Goal: Use online tool/utility: Utilize a website feature to perform a specific function

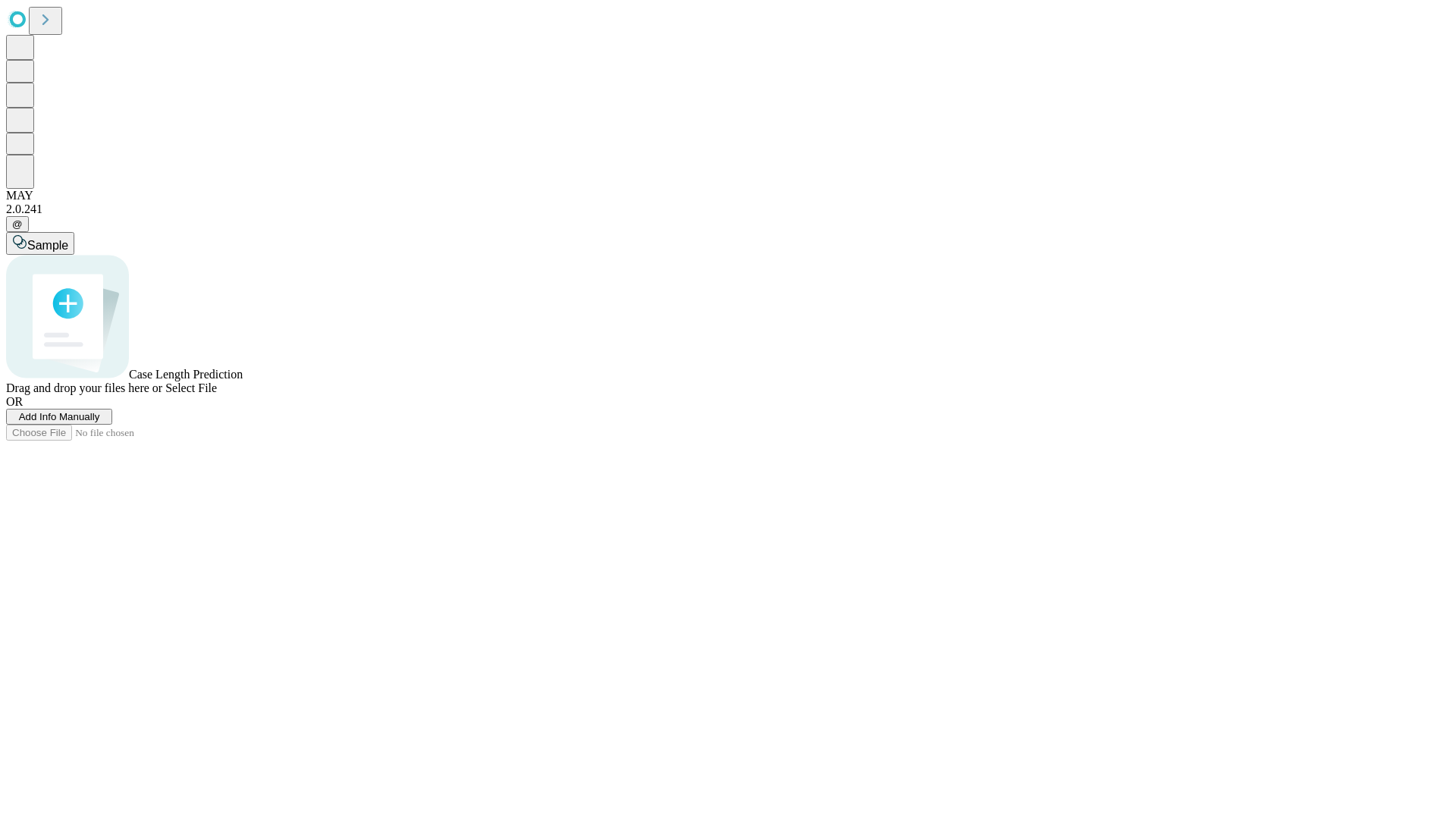
click at [217, 394] on span "Select File" at bounding box center [192, 387] width 52 height 13
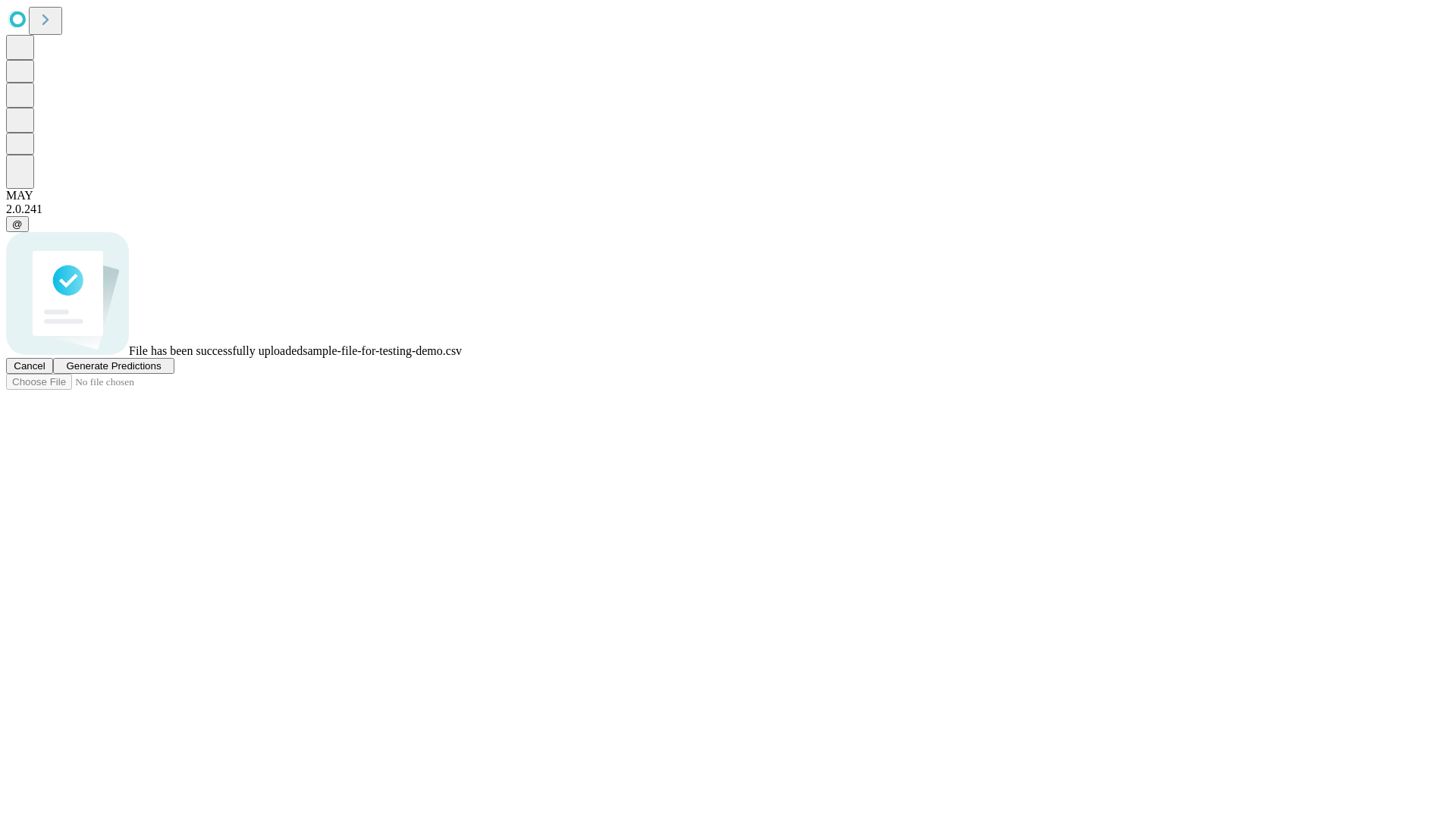
click at [161, 371] on span "Generate Predictions" at bounding box center [113, 366] width 95 height 12
